Goal: Information Seeking & Learning: Check status

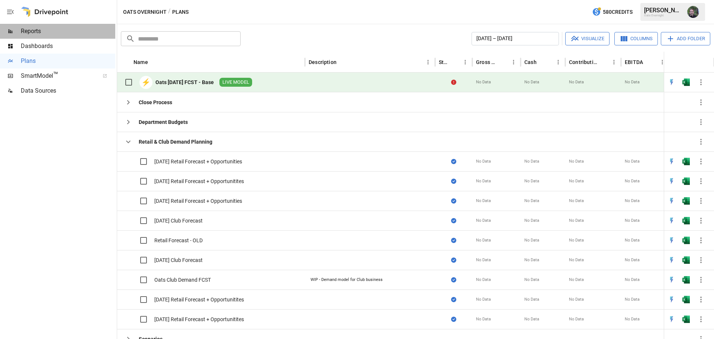
click at [33, 27] on span "Reports" at bounding box center [68, 31] width 94 height 9
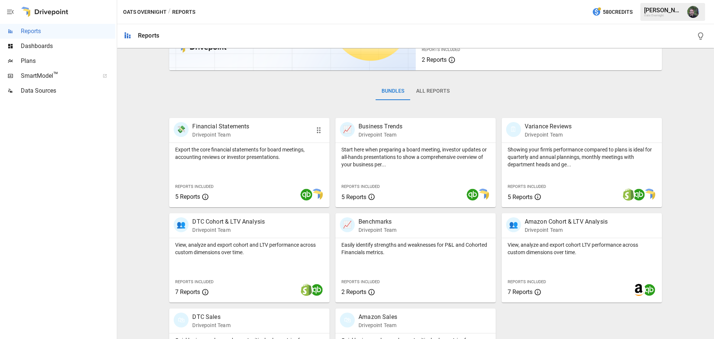
scroll to position [142, 0]
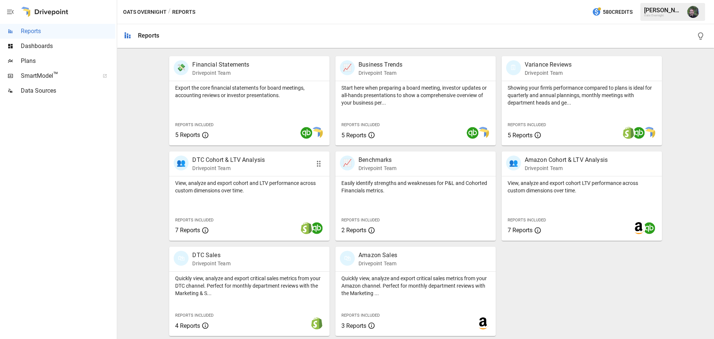
click at [248, 160] on p "DTC Cohort & LTV Analysis" at bounding box center [228, 159] width 73 height 9
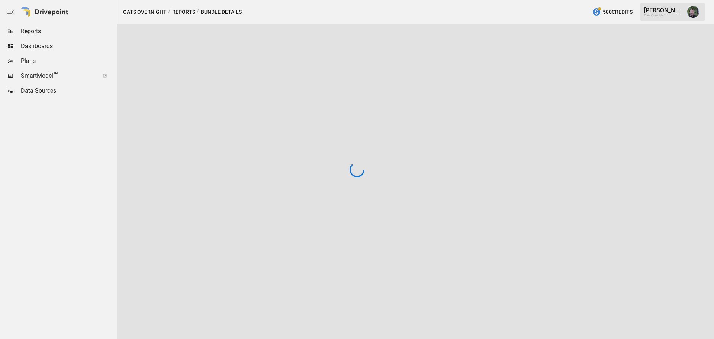
click at [248, 160] on div at bounding box center [357, 169] width 714 height 339
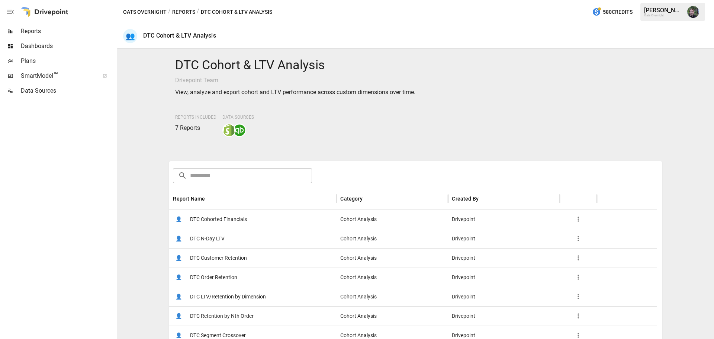
click at [216, 276] on span "DTC Order Retention" at bounding box center [213, 277] width 47 height 19
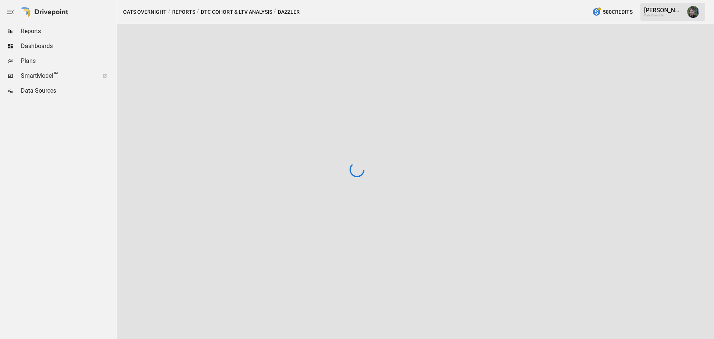
click at [216, 276] on div at bounding box center [357, 169] width 714 height 339
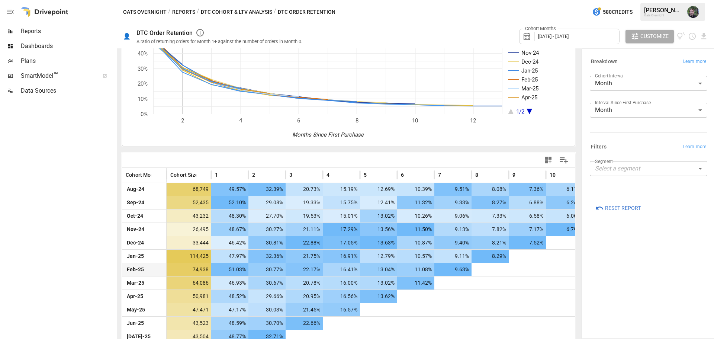
scroll to position [84, 0]
